Goal: Book appointment/travel/reservation

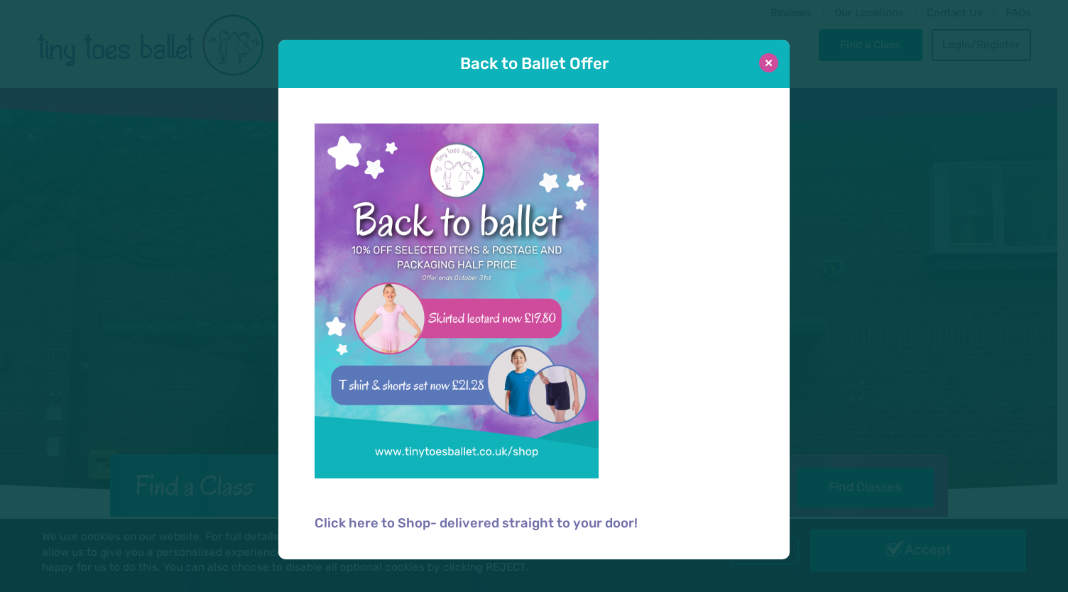
click at [767, 62] on button at bounding box center [768, 62] width 19 height 19
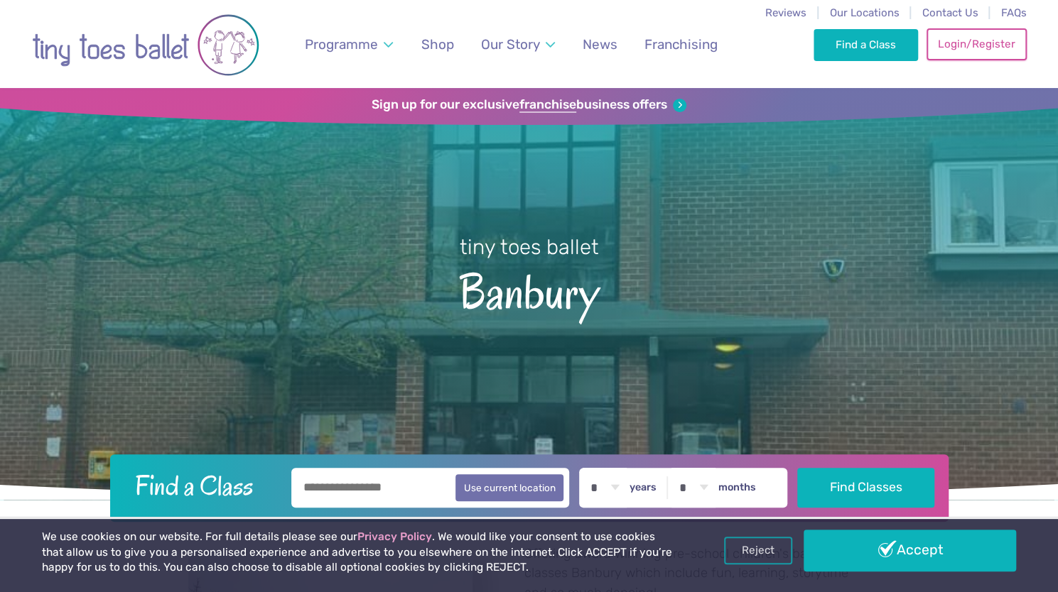
click at [987, 50] on link "Login/Register" at bounding box center [975, 43] width 99 height 31
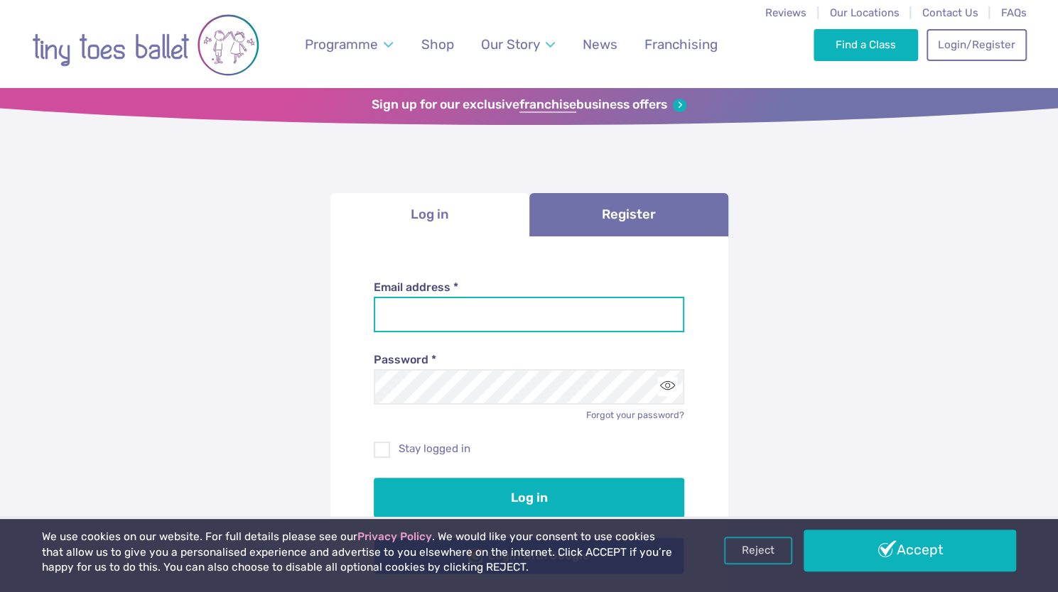
click at [509, 319] on input "Email address *" at bounding box center [529, 315] width 310 height 36
type input "**********"
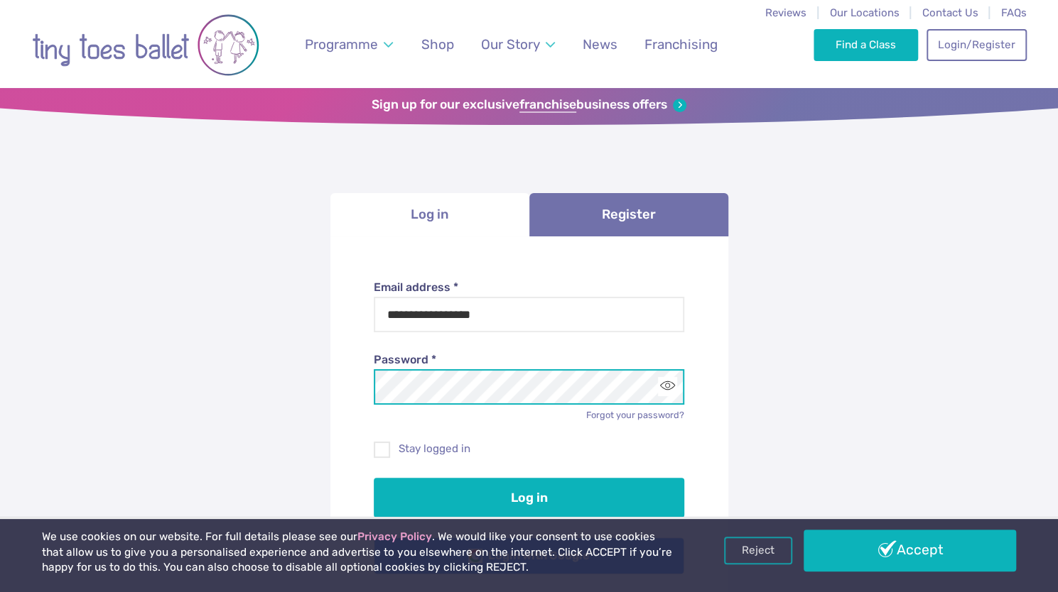
click at [374, 478] on button "Log in" at bounding box center [529, 498] width 310 height 40
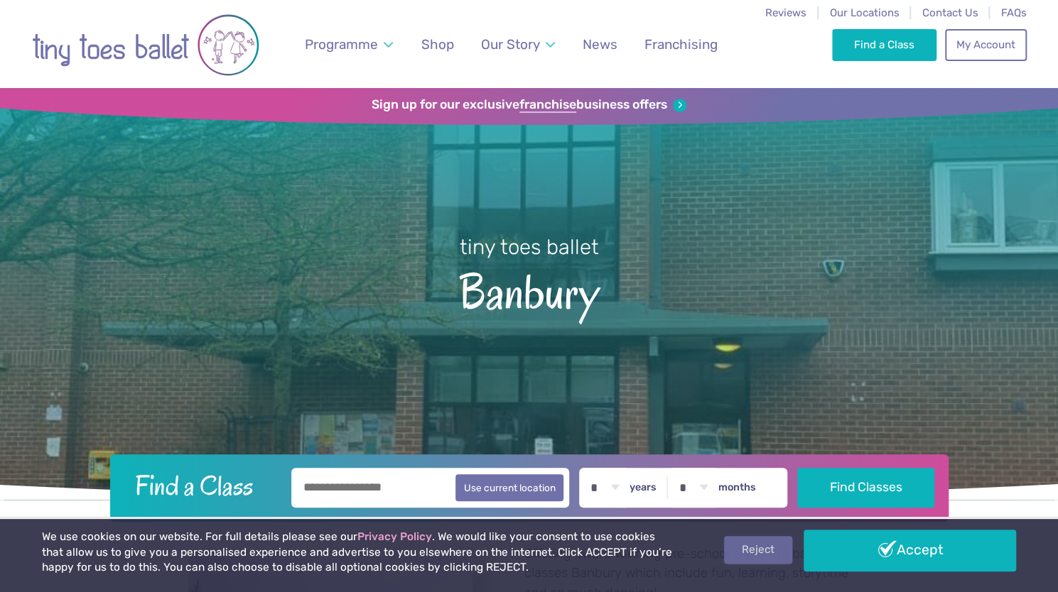
click at [765, 546] on link "Reject" at bounding box center [758, 549] width 68 height 27
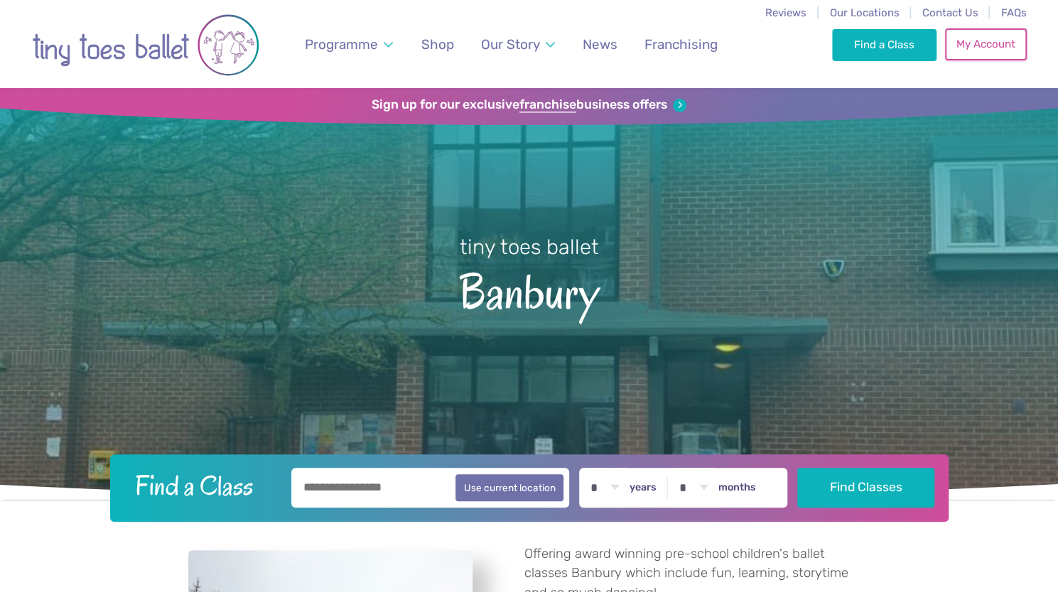
click at [1001, 56] on link "My Account" at bounding box center [985, 43] width 81 height 31
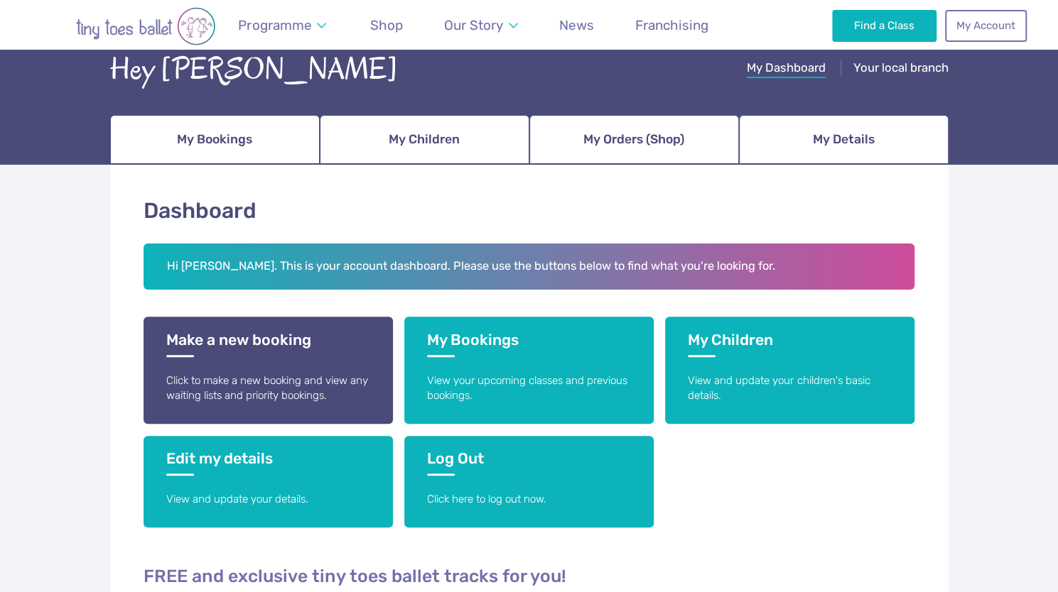
scroll to position [120, 0]
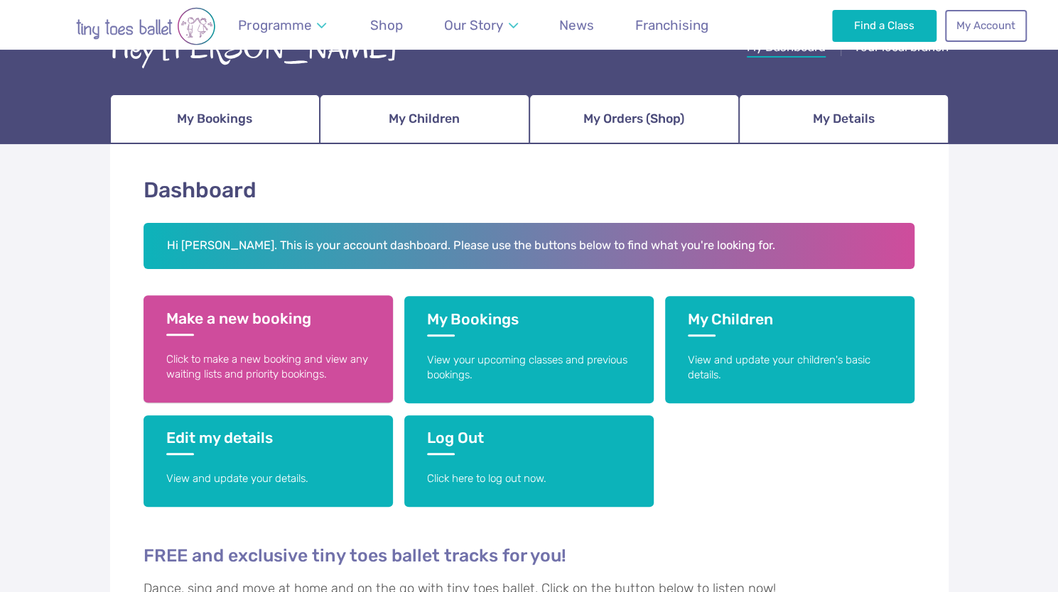
click at [315, 353] on p "Click to make a new booking and view any waiting lists and priority bookings." at bounding box center [268, 367] width 204 height 31
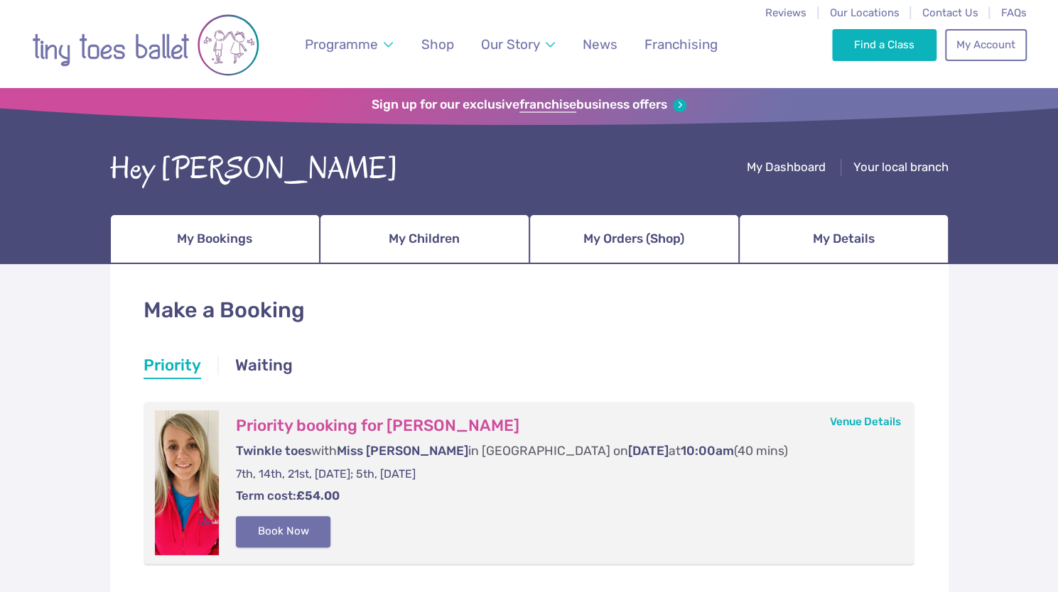
click at [290, 528] on button "Book Now" at bounding box center [283, 531] width 95 height 31
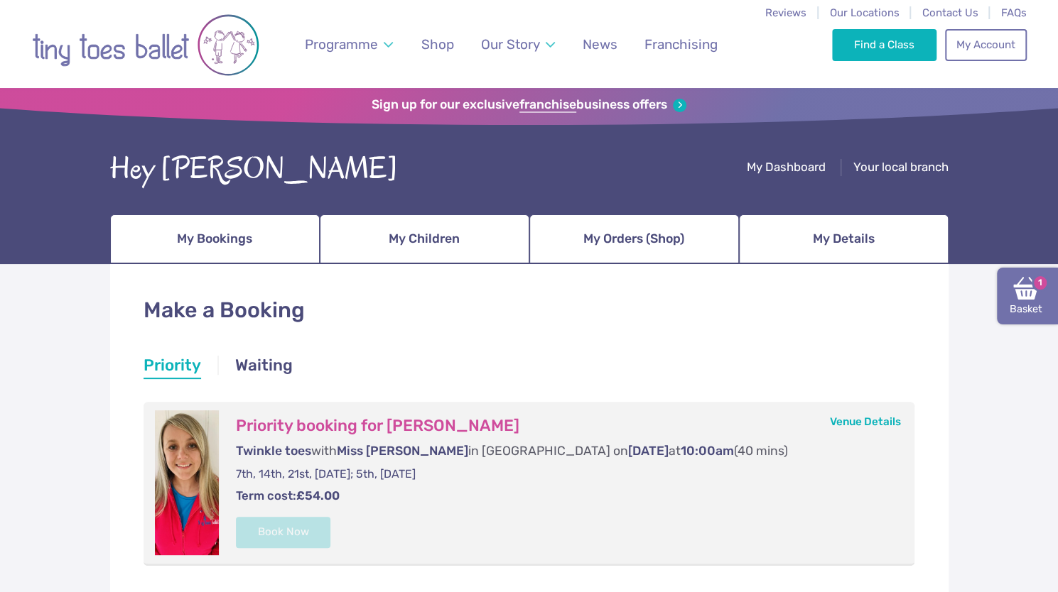
click at [1031, 303] on link "Basket 1" at bounding box center [1027, 296] width 61 height 57
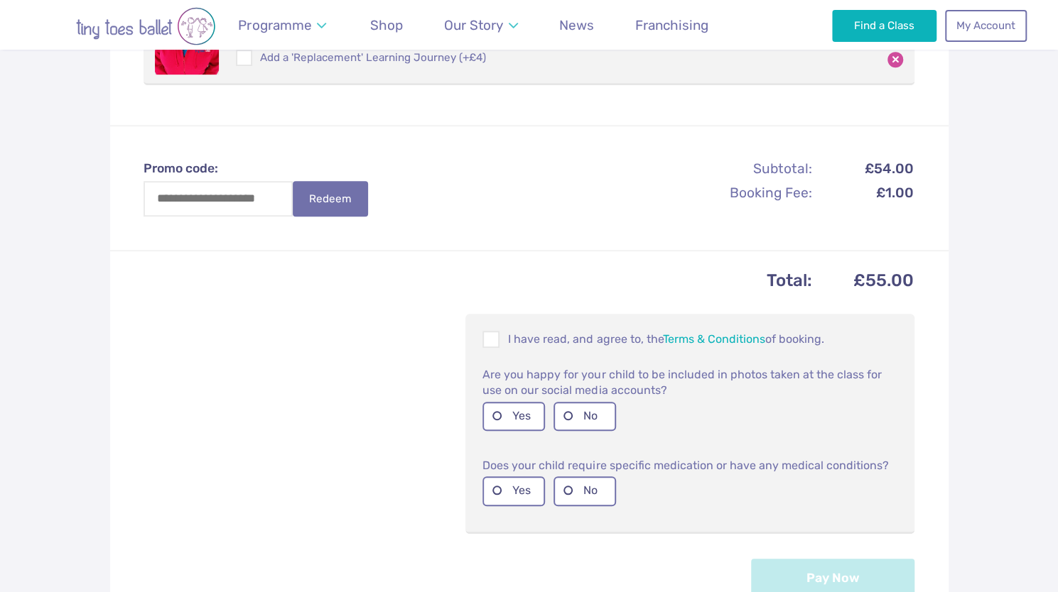
scroll to position [398, 0]
click at [496, 335] on span at bounding box center [492, 341] width 16 height 13
click at [587, 410] on label "No" at bounding box center [584, 415] width 63 height 29
click at [585, 489] on label "No" at bounding box center [584, 490] width 63 height 29
click at [831, 579] on button "Pay Now" at bounding box center [832, 578] width 163 height 40
